Goal: Task Accomplishment & Management: Complete application form

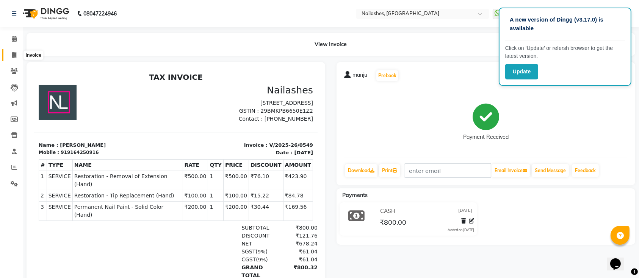
click at [9, 54] on span at bounding box center [14, 55] width 13 height 9
select select "service"
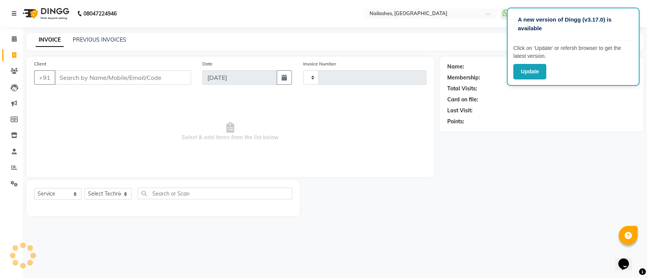
type input "0550"
select select "6187"
click at [82, 80] on input "Client" at bounding box center [123, 77] width 136 height 14
click at [119, 81] on input "Client" at bounding box center [123, 77] width 136 height 14
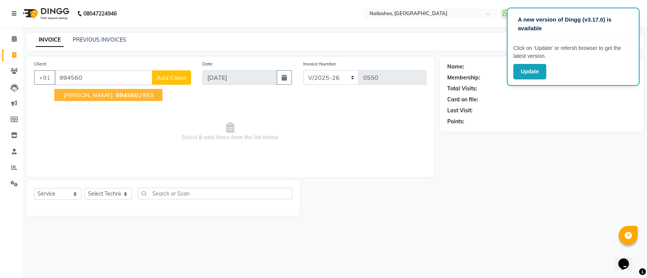
click at [115, 93] on ngb-highlight "994560 2983" at bounding box center [133, 95] width 39 height 8
type input "9945602983"
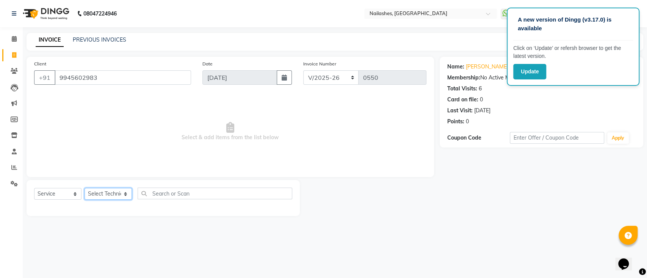
click at [116, 195] on select "Select Technician [PERSON_NAME] [PERSON_NAME] [PERSON_NAME] Manager [PERSON_NAM…" at bounding box center [107, 194] width 47 height 12
select select "45596"
click at [84, 188] on select "Select Technician [PERSON_NAME] [PERSON_NAME] [PERSON_NAME] Manager [PERSON_NAM…" at bounding box center [107, 194] width 47 height 12
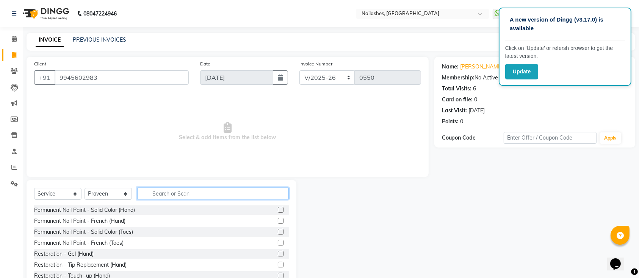
click at [150, 194] on input "text" at bounding box center [213, 194] width 151 height 12
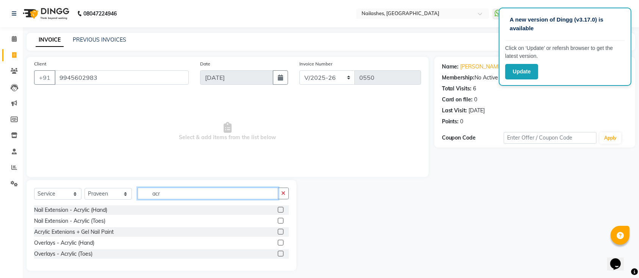
click at [254, 195] on input "acr" at bounding box center [208, 194] width 141 height 12
type input "a"
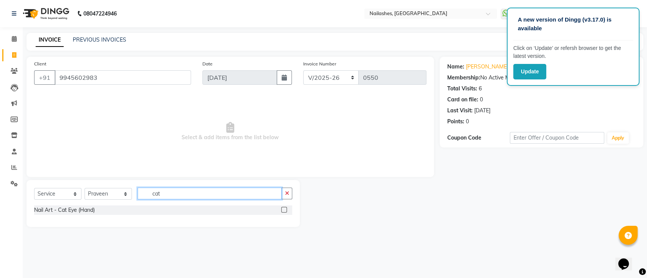
type input "cat"
click at [285, 210] on label at bounding box center [284, 210] width 6 height 6
click at [285, 210] on input "checkbox" at bounding box center [283, 210] width 5 height 5
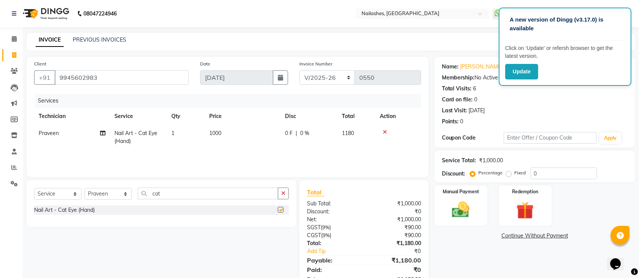
checkbox input "false"
click at [208, 146] on td "1000" at bounding box center [243, 137] width 76 height 25
select select "45596"
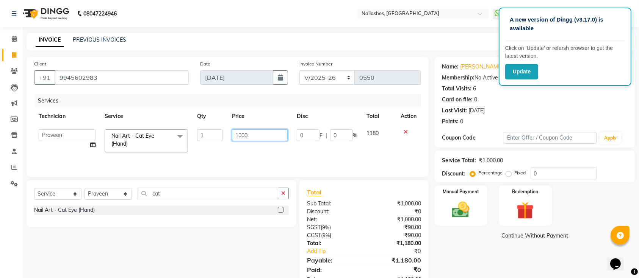
click at [242, 138] on input "1000" at bounding box center [260, 136] width 56 height 12
type input "1500"
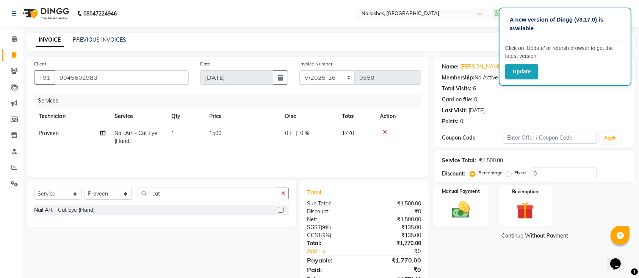
click at [452, 215] on img at bounding box center [461, 210] width 30 height 21
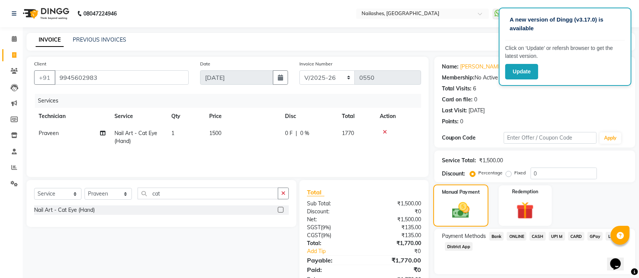
scroll to position [24, 0]
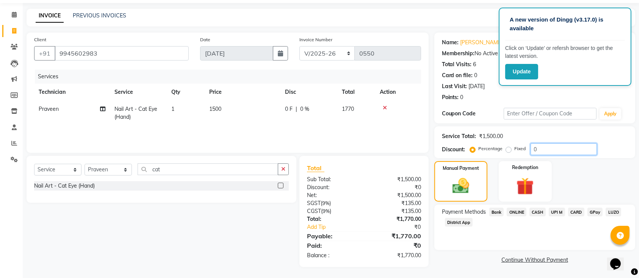
click at [554, 146] on input "0" at bounding box center [563, 150] width 66 height 12
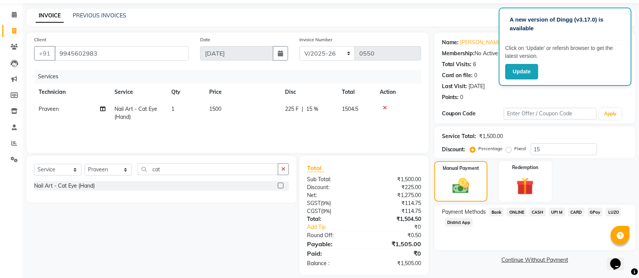
click at [536, 211] on span "CASH" at bounding box center [537, 212] width 16 height 9
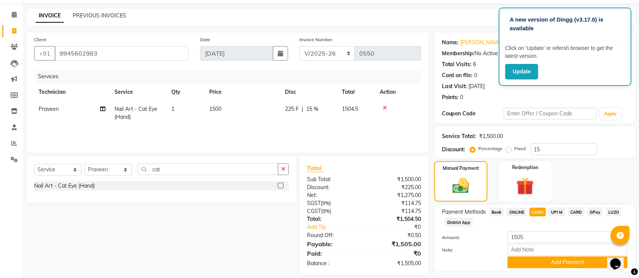
click at [582, 209] on span "CARD" at bounding box center [576, 212] width 16 height 9
click at [578, 210] on span "CARD" at bounding box center [576, 212] width 16 height 9
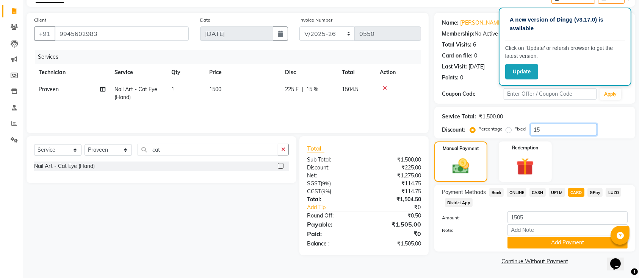
click at [558, 131] on input "15" at bounding box center [563, 130] width 66 height 12
type input "1"
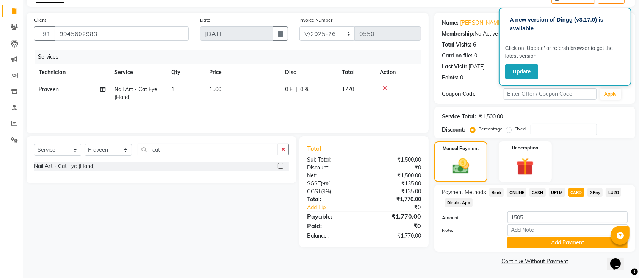
click at [515, 131] on label "Fixed" at bounding box center [520, 129] width 11 height 7
click at [507, 131] on input "Fixed" at bounding box center [509, 129] width 5 height 5
radio input "true"
click at [539, 131] on input "number" at bounding box center [563, 130] width 66 height 12
type input "270"
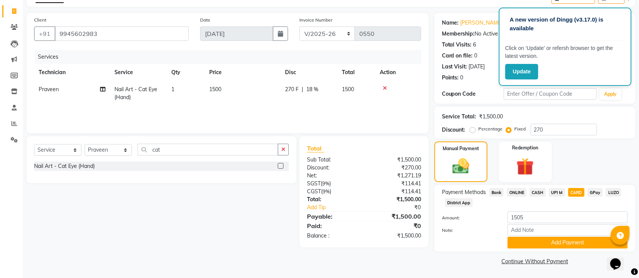
click at [582, 151] on div "Manual Payment Redemption" at bounding box center [534, 162] width 212 height 41
click at [558, 190] on span "UPI M" at bounding box center [557, 192] width 16 height 9
type input "1500"
click at [578, 190] on span "CARD" at bounding box center [576, 192] width 16 height 9
click at [560, 242] on button "Add Payment" at bounding box center [567, 243] width 120 height 12
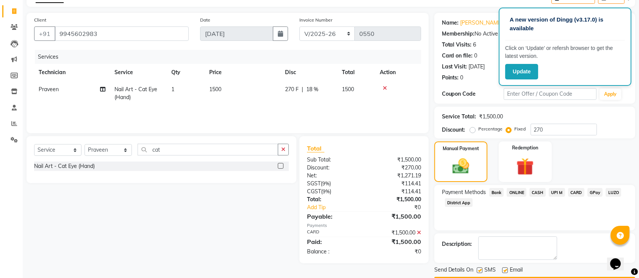
scroll to position [66, 0]
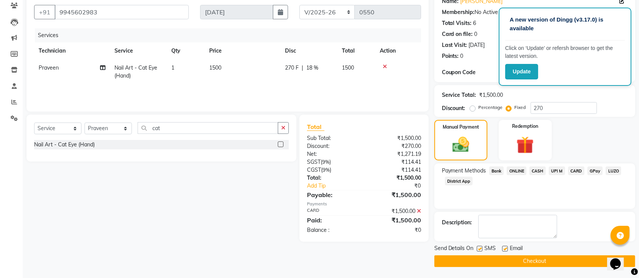
click at [549, 260] on button "Checkout" at bounding box center [534, 262] width 201 height 12
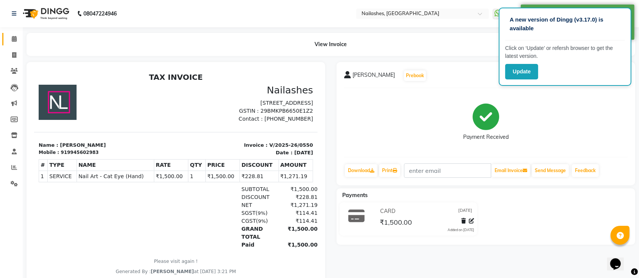
click at [6, 41] on link "Calendar" at bounding box center [11, 39] width 18 height 13
